Goal: Task Accomplishment & Management: Use online tool/utility

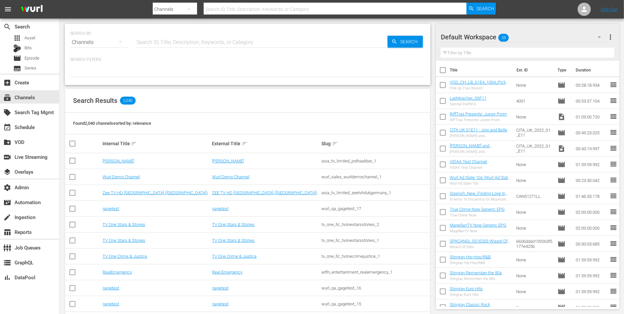
click at [176, 46] on input "text" at bounding box center [261, 42] width 253 height 16
type input "crunchyroll"
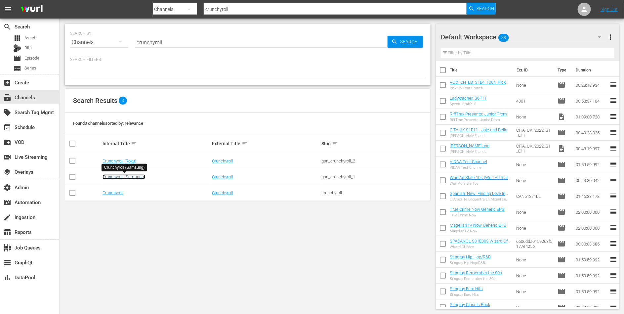
click at [130, 175] on link "Crunchyroll (Samsung)" at bounding box center [123, 176] width 43 height 5
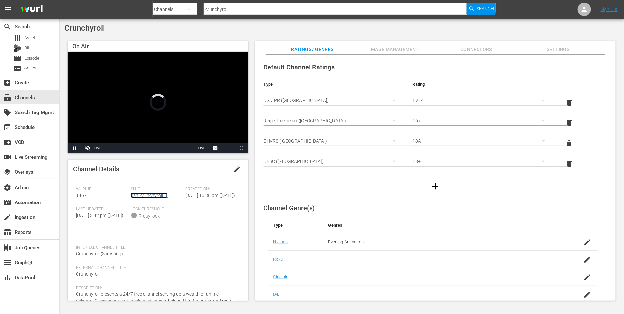
click at [147, 193] on link "gsn_crunchyroll_1" at bounding box center [149, 194] width 37 height 5
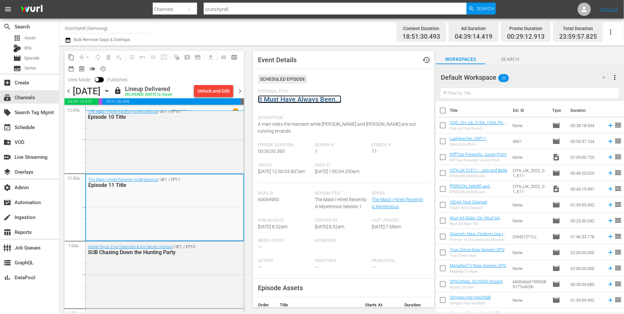
click at [310, 96] on link "It Must Have Always Been..." at bounding box center [299, 99] width 83 height 8
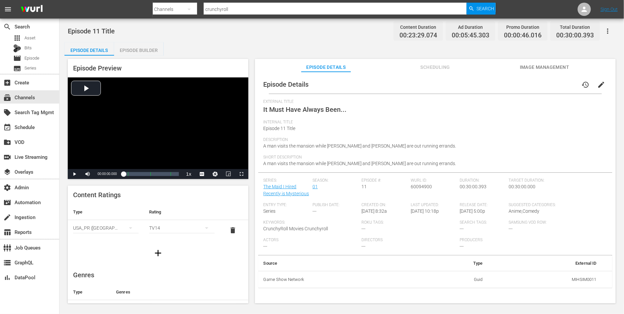
click at [143, 43] on div "Episode Builder" at bounding box center [139, 50] width 50 height 16
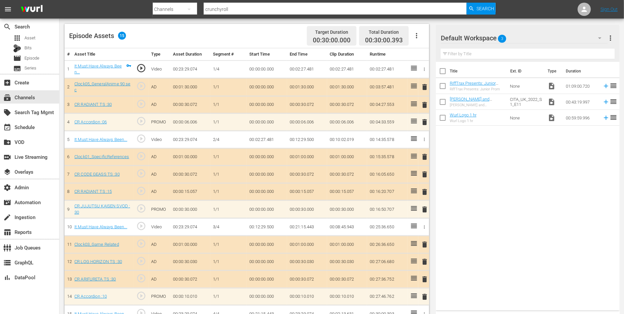
scroll to position [180, 0]
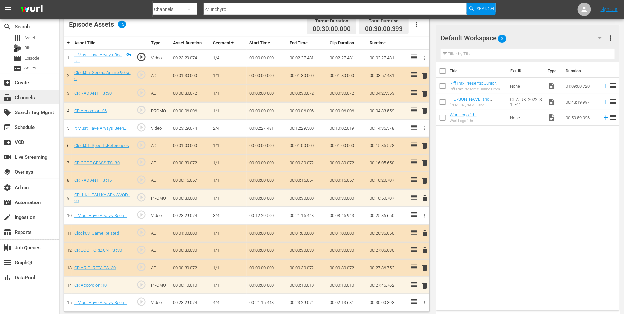
click at [20, 92] on div "subscriptions Channels" at bounding box center [29, 96] width 59 height 13
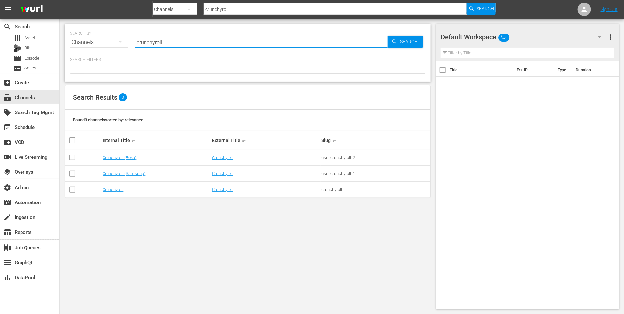
click at [143, 42] on input "crunchyroll" at bounding box center [261, 42] width 253 height 16
type input "anime"
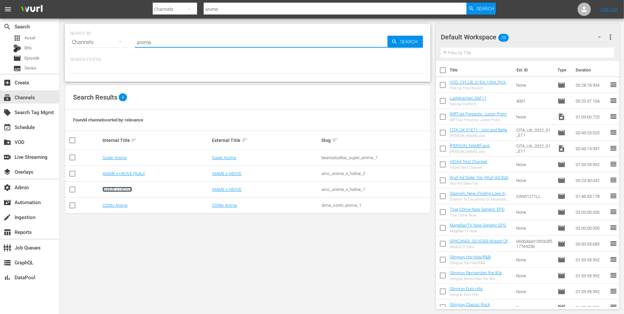
click at [125, 188] on link "ANIME x HIDIVE" at bounding box center [116, 189] width 29 height 5
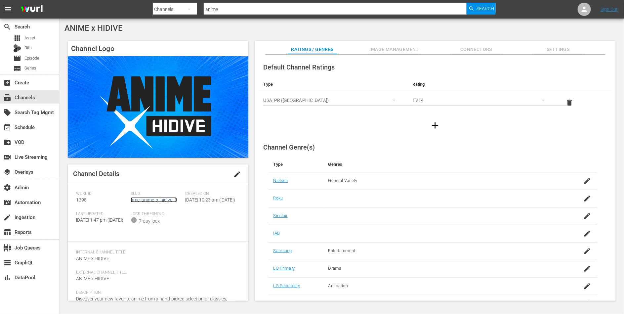
click at [142, 201] on link "amc_anime_x_hidive_1" at bounding box center [154, 199] width 46 height 5
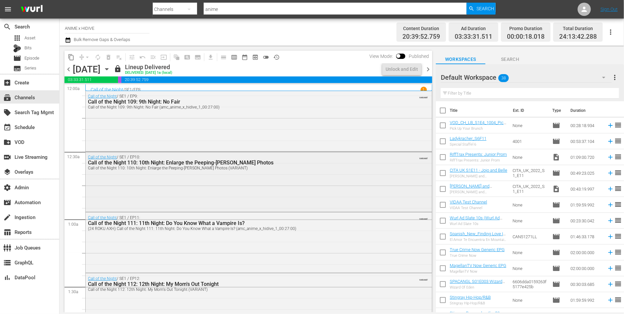
click at [141, 190] on div "Call of the Night / SE1 / EP10: Call of the Night 110: 10th Night: Enlarge the …" at bounding box center [259, 181] width 346 height 59
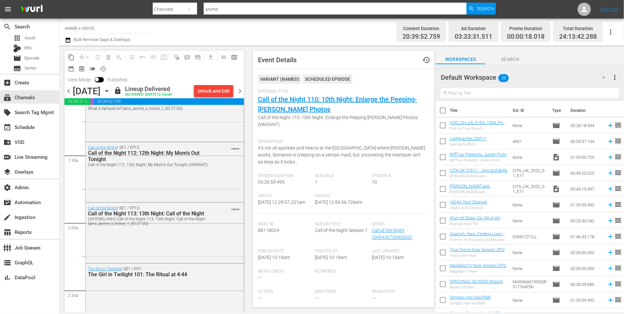
scroll to position [161, 0]
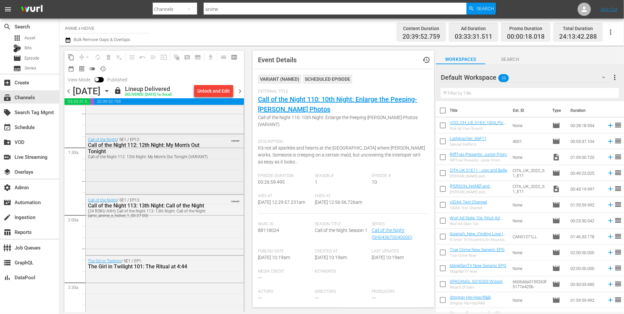
click at [169, 173] on div "Call of the Night / SE1 / EP12: Call of the Night 112: 12th Night: My Mom's Out…" at bounding box center [165, 163] width 158 height 59
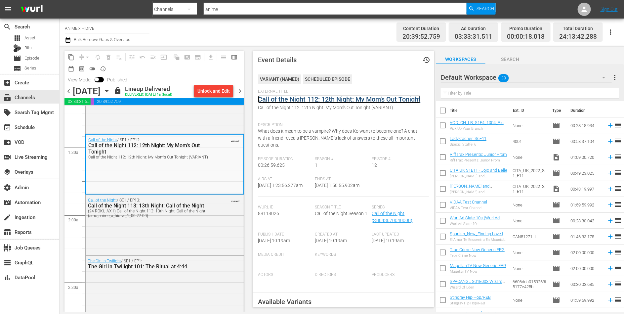
click at [279, 101] on link "Call of the Night 112: 12th Night: My Mom's Out Tonight" at bounding box center [339, 99] width 163 height 8
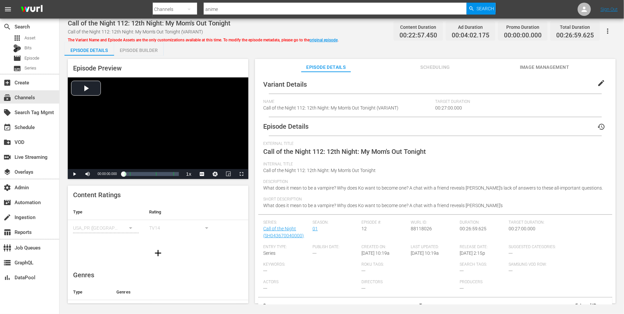
click at [140, 56] on div "Episode Preview Video Player is loading. Play Video Play Mute Current Time 00:0…" at bounding box center [341, 182] width 554 height 253
click at [141, 51] on div "Episode Builder" at bounding box center [139, 50] width 50 height 16
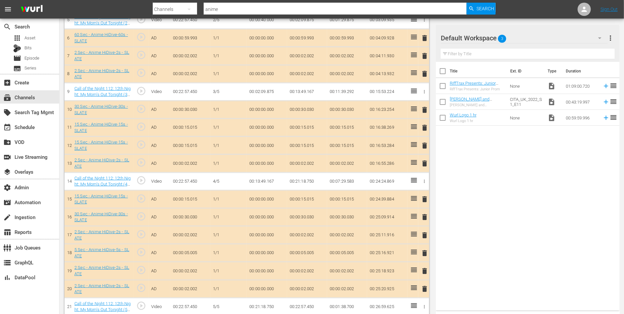
scroll to position [293, 0]
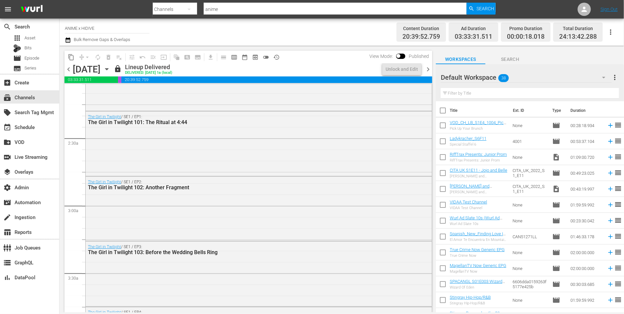
scroll to position [300, 0]
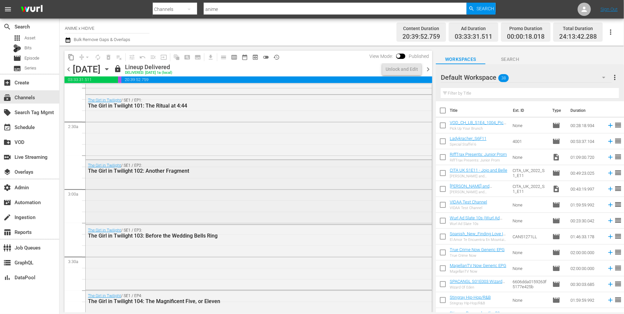
click at [143, 190] on div "The Girl in Twilight / SE1 / EP2: The Girl in Twilight 102: Another Fragment" at bounding box center [259, 191] width 346 height 63
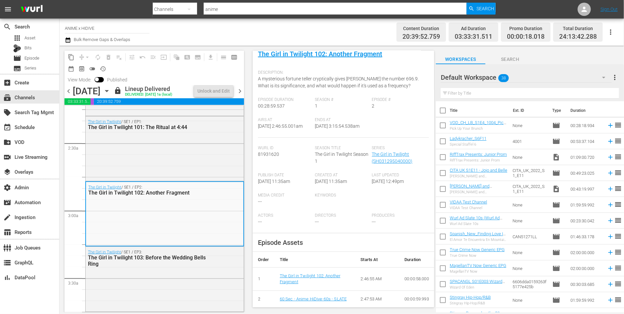
scroll to position [0, 0]
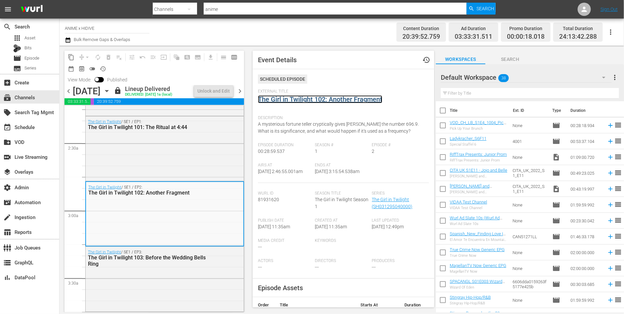
click at [311, 98] on link "The Girl in Twilight 102: Another Fragment" at bounding box center [320, 99] width 124 height 8
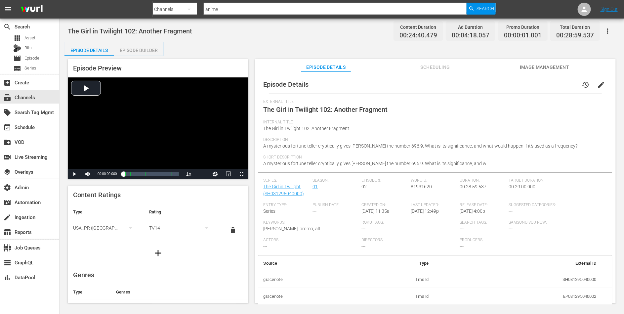
click at [145, 51] on div "Episode Builder" at bounding box center [139, 50] width 50 height 16
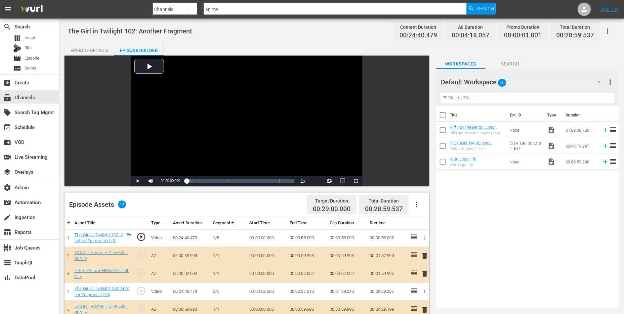
click at [94, 48] on div "Episode Details" at bounding box center [89, 50] width 50 height 16
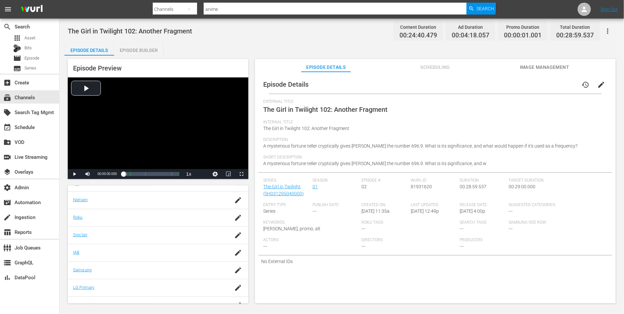
scroll to position [118, 0]
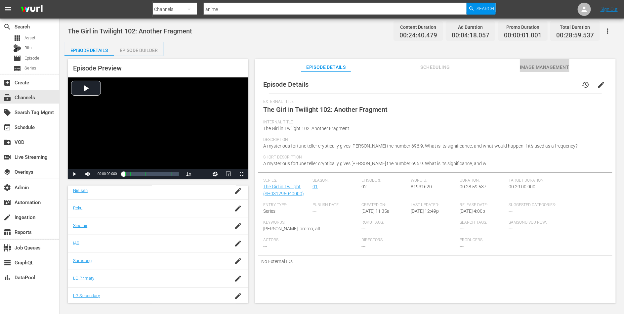
click at [533, 69] on span "Image Management" at bounding box center [545, 67] width 50 height 8
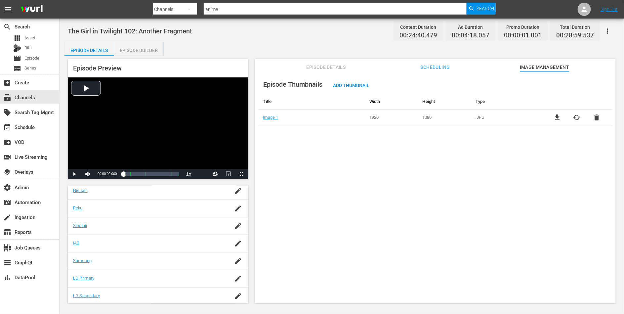
click at [146, 55] on div "Episode Builder" at bounding box center [139, 50] width 50 height 16
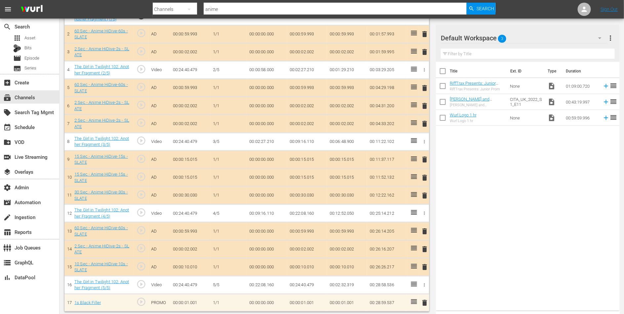
scroll to position [53, 0]
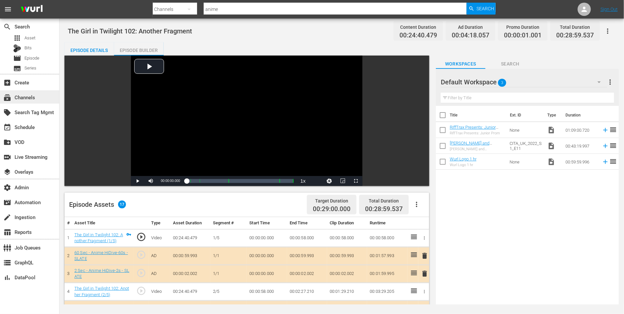
click at [23, 95] on div "subscriptions Channels" at bounding box center [18, 96] width 37 height 6
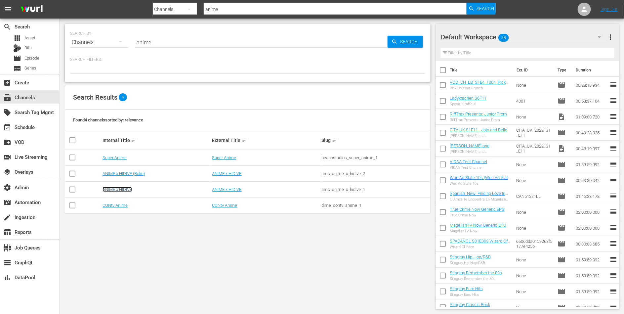
click at [129, 187] on link "ANIME x HIDIVE" at bounding box center [116, 189] width 29 height 5
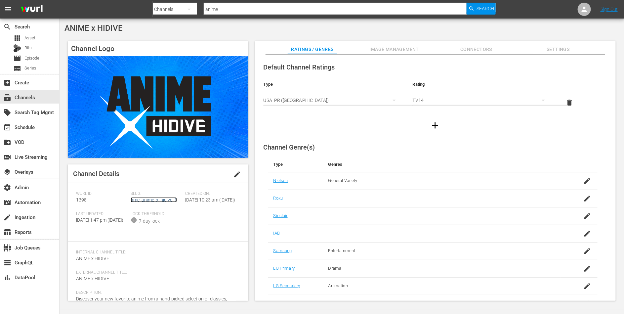
click at [153, 200] on link "amc_anime_x_hidive_1" at bounding box center [154, 199] width 46 height 5
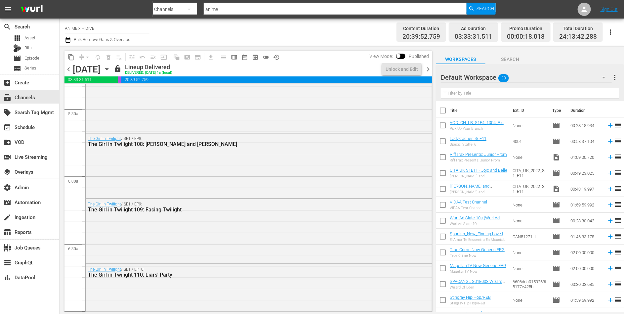
scroll to position [950, 0]
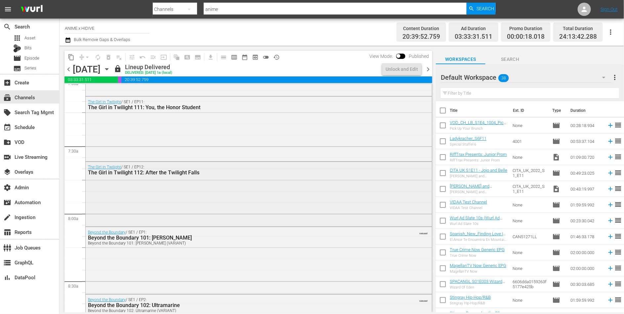
click at [165, 201] on div "The Girl in Twilight / SE1 / EP12: The Girl in Twilight 112: After the Twilight…" at bounding box center [259, 193] width 346 height 63
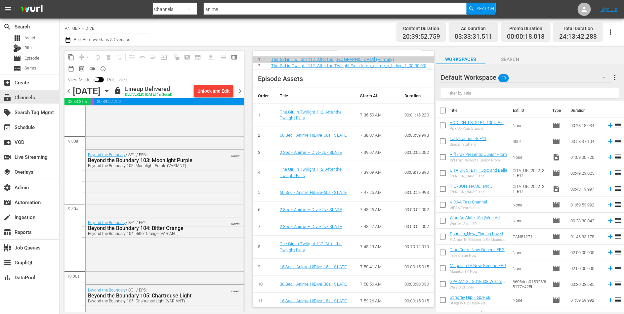
scroll to position [1218, 0]
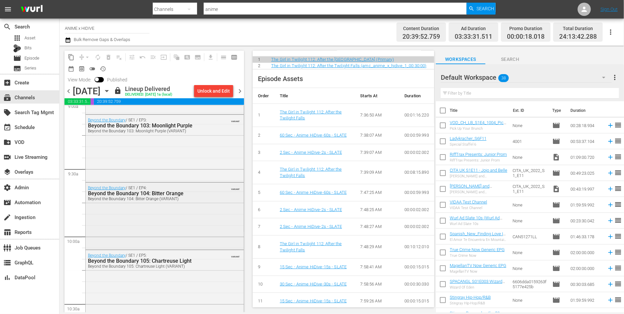
click at [203, 220] on div "Beyond the Boundary / SE1 / EP4: Beyond the Boundary 104: Bitter Orange Beyond …" at bounding box center [165, 215] width 158 height 65
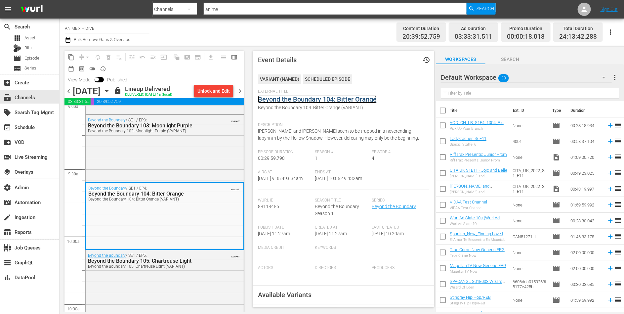
click at [281, 102] on link "Beyond the Boundary 104: Bitter Orange" at bounding box center [317, 99] width 119 height 8
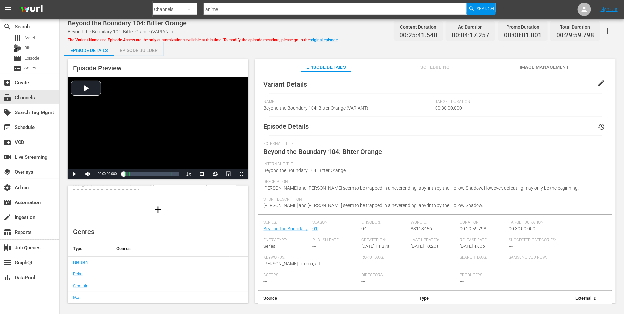
scroll to position [78, 0]
click at [142, 55] on div "Episode Builder" at bounding box center [139, 50] width 50 height 16
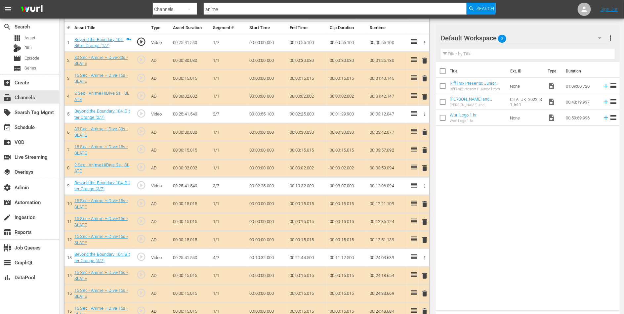
scroll to position [196, 0]
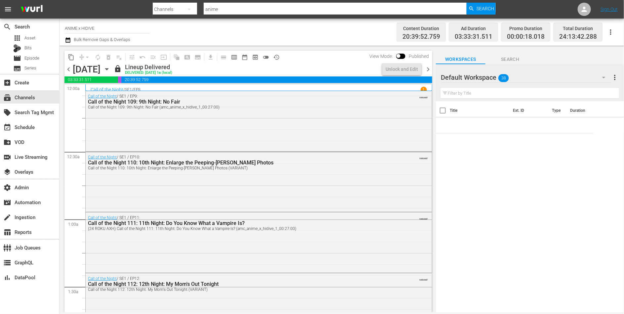
click at [84, 27] on input "ANIME x HIDIVE" at bounding box center [107, 28] width 85 height 16
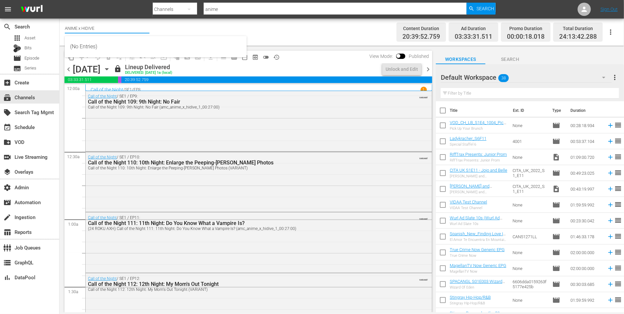
click at [84, 27] on input "ANIME x HIDIVE" at bounding box center [107, 28] width 85 height 16
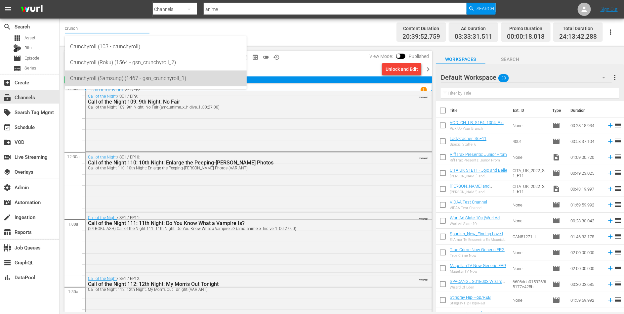
click at [100, 79] on div "Crunchyroll (Samsung) (1467 - gsn_crunchyroll_1)" at bounding box center [155, 78] width 171 height 16
type input "Crunchyroll (Samsung) (1467 - gsn_crunchyroll_1)"
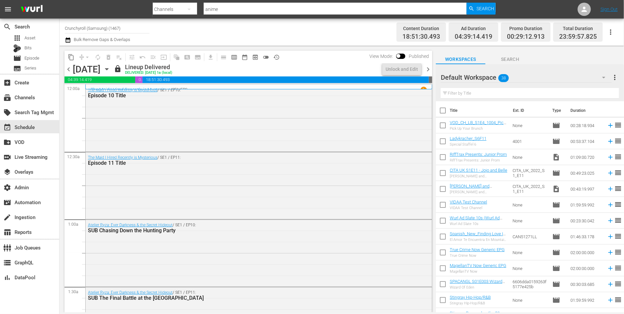
click at [160, 121] on div "The Maid I Hired Recently is Mysterious / SE1 / EP10: Episode 10 Title" at bounding box center [259, 117] width 346 height 65
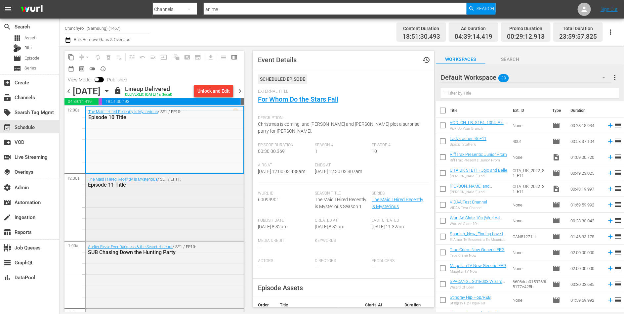
click at [201, 193] on div "The Maid I Hired Recently is Mysterious / SE1 / EP11: Episode 11 Title" at bounding box center [165, 206] width 158 height 65
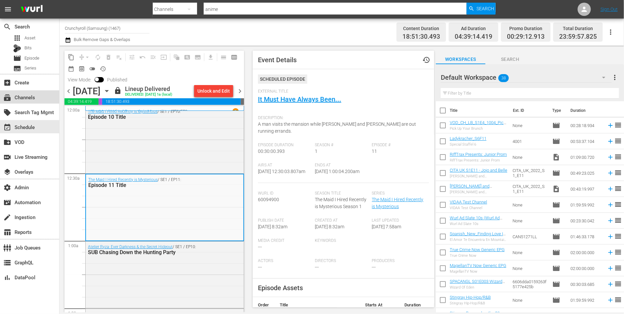
click at [29, 98] on div "subscriptions Channels" at bounding box center [18, 96] width 37 height 6
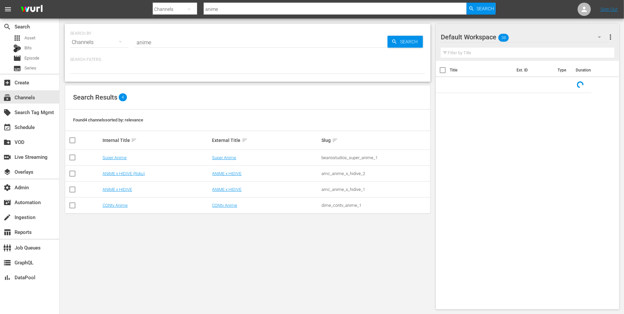
click at [174, 40] on input "anime" at bounding box center [261, 42] width 253 height 16
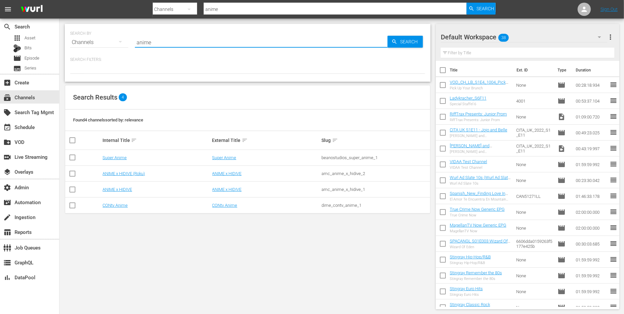
click at [174, 40] on input "anime" at bounding box center [261, 42] width 253 height 16
type input "crunchy"
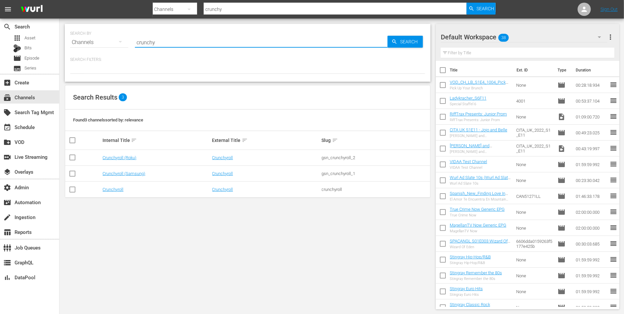
click at [340, 175] on div "gsn_crunchyroll_1" at bounding box center [375, 173] width 107 height 5
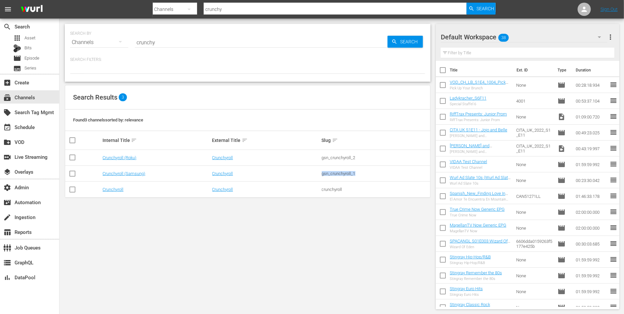
click at [340, 175] on div "gsn_crunchyroll_1" at bounding box center [375, 173] width 107 height 5
copy div "gsn_crunchyroll_1"
